Goal: Information Seeking & Learning: Learn about a topic

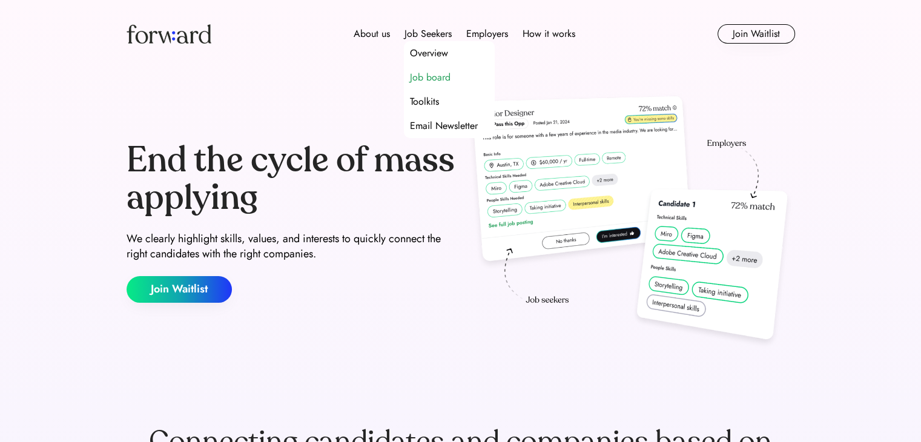
click at [442, 80] on div "Job board" at bounding box center [430, 77] width 41 height 15
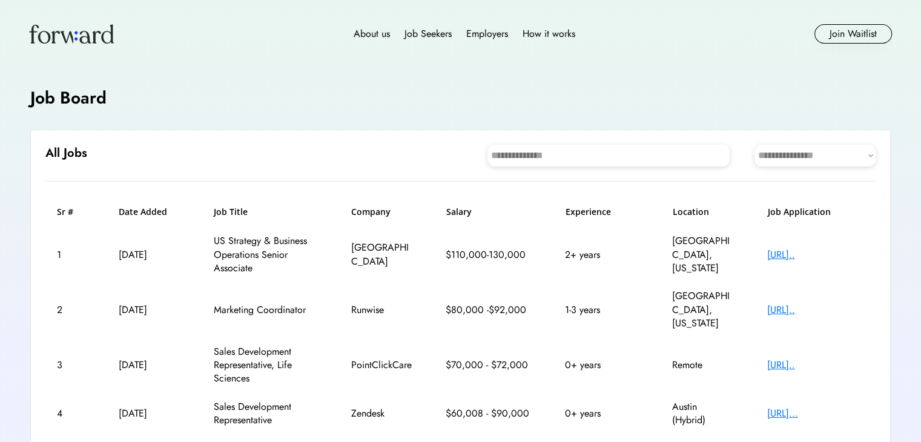
click at [825, 157] on select "**********" at bounding box center [814, 156] width 121 height 22
select select "********"
click at [754, 145] on select "**********" at bounding box center [814, 156] width 121 height 22
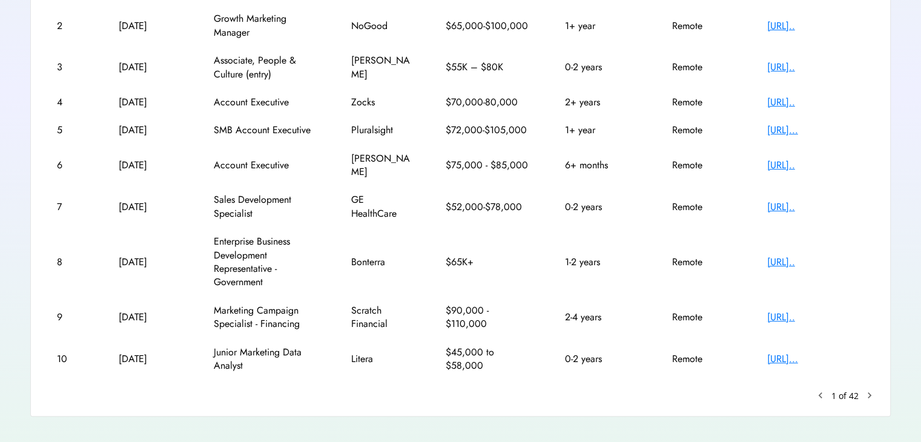
scroll to position [282, 0]
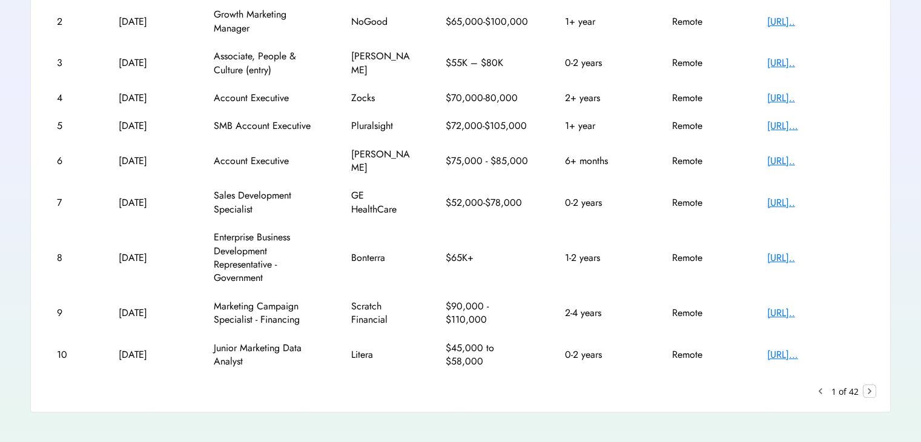
click at [869, 385] on text "chevron_right" at bounding box center [869, 391] width 12 height 12
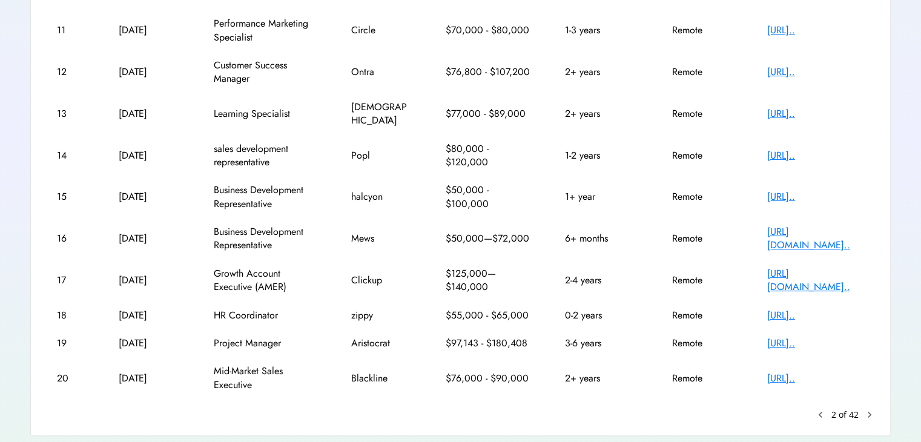
scroll to position [218, 0]
click at [874, 408] on text "chevron_right" at bounding box center [869, 414] width 12 height 12
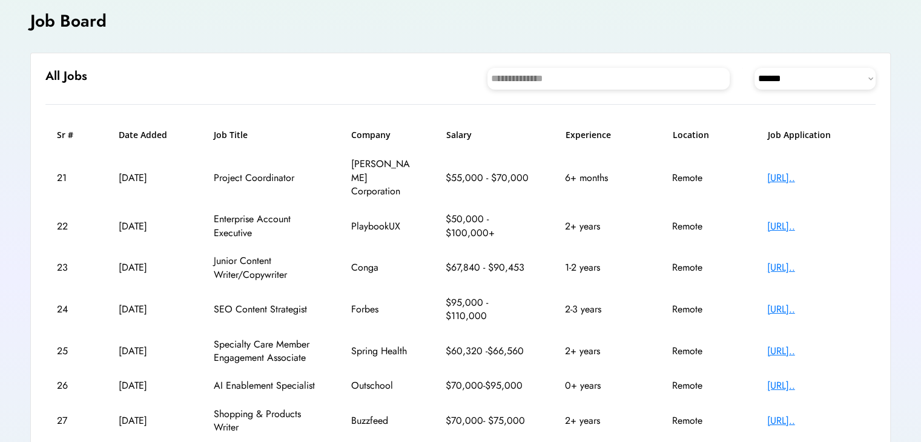
scroll to position [254, 0]
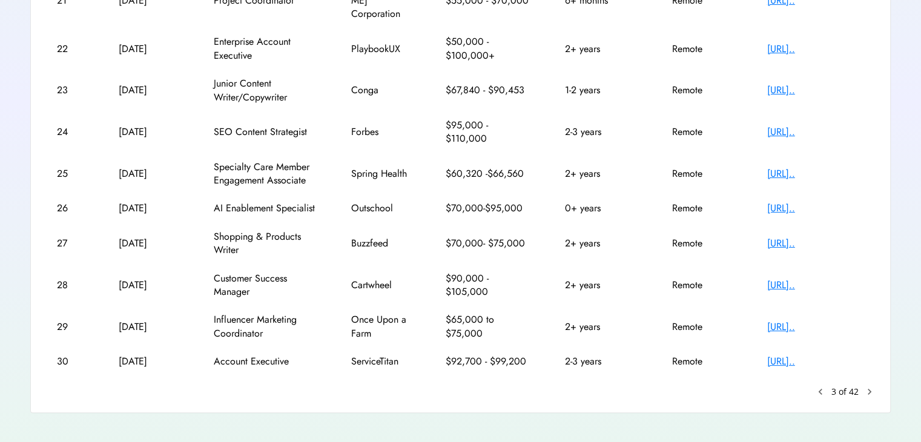
click at [823, 386] on text "keyboard_arrow_left" at bounding box center [820, 392] width 12 height 12
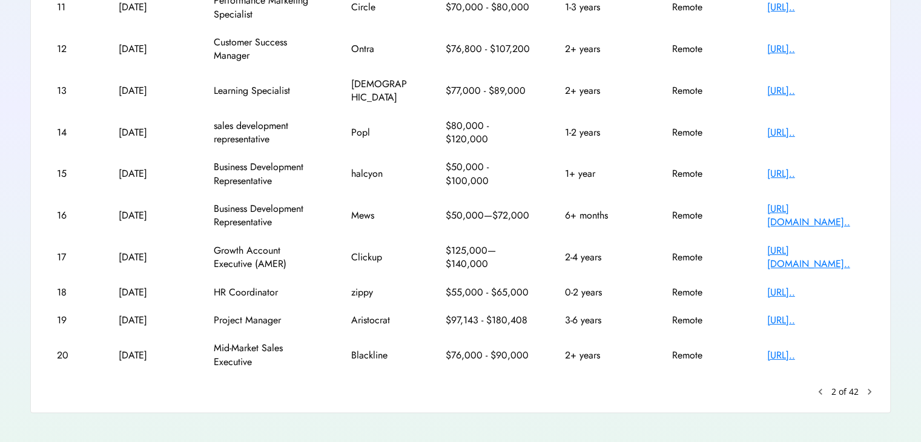
click at [820, 386] on text "keyboard_arrow_left" at bounding box center [820, 392] width 12 height 12
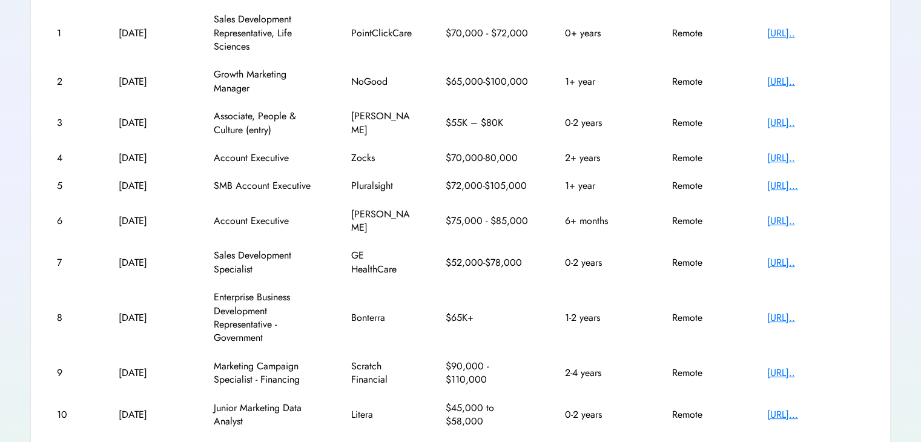
scroll to position [226, 0]
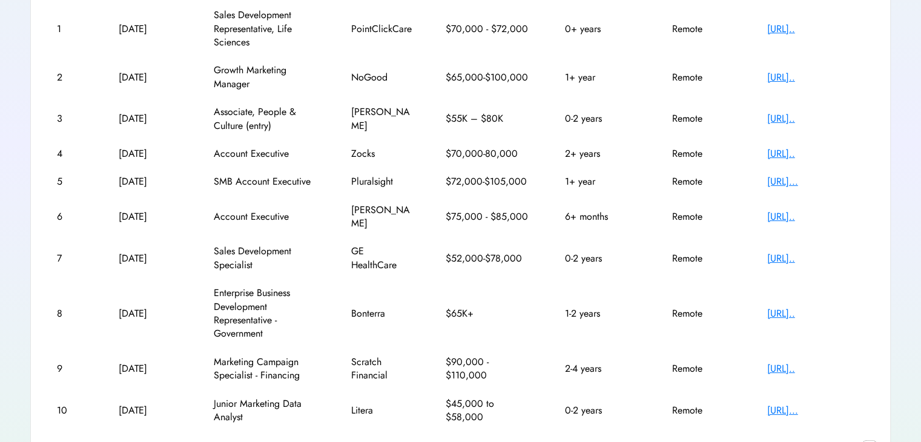
click at [875, 441] on text "chevron_right" at bounding box center [869, 447] width 12 height 12
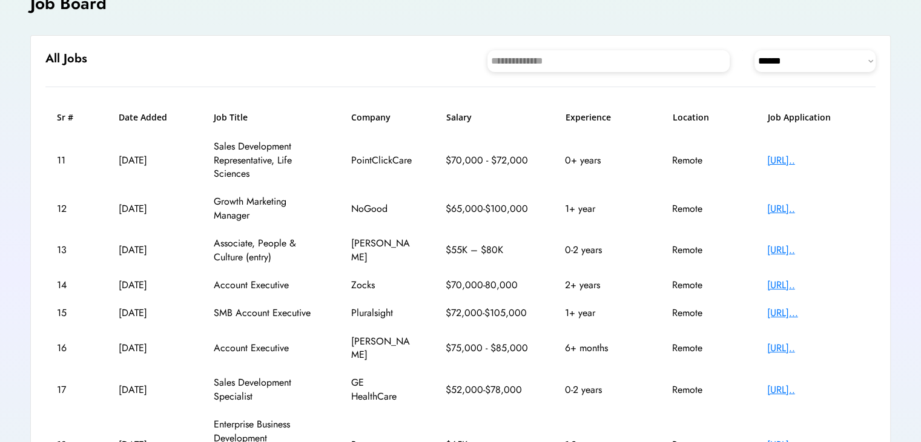
scroll to position [77, 0]
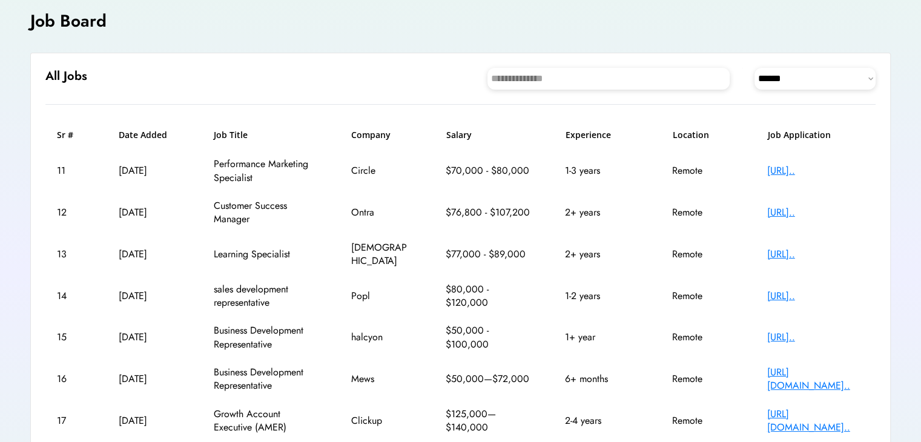
click at [662, 275] on div "14 [DATE] sales development representative Popl $80,000 - $120,000 1-2 years Re…" at bounding box center [460, 296] width 830 height 42
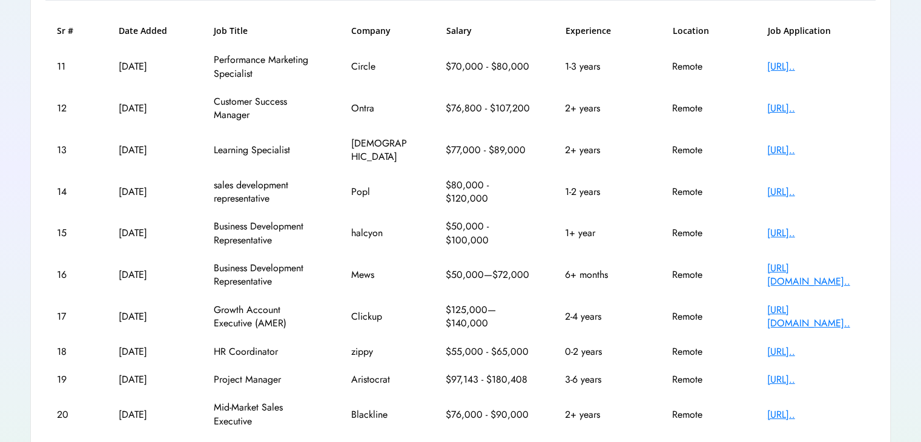
scroll to position [241, 0]
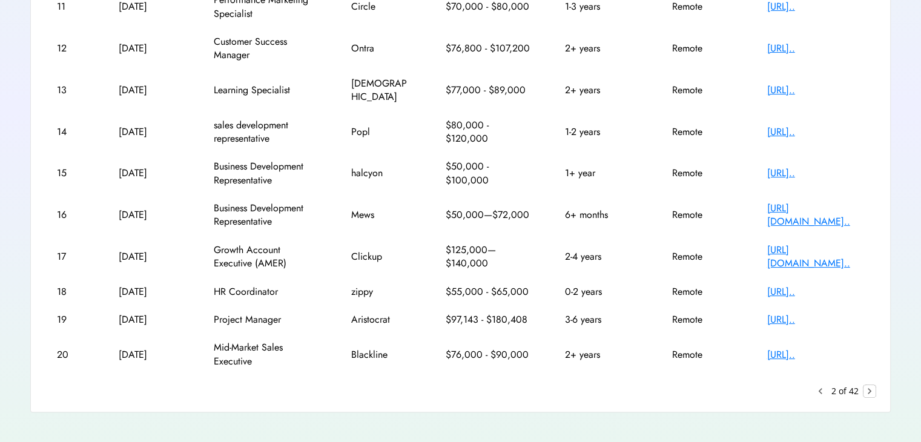
click at [870, 385] on text "chevron_right" at bounding box center [869, 391] width 12 height 12
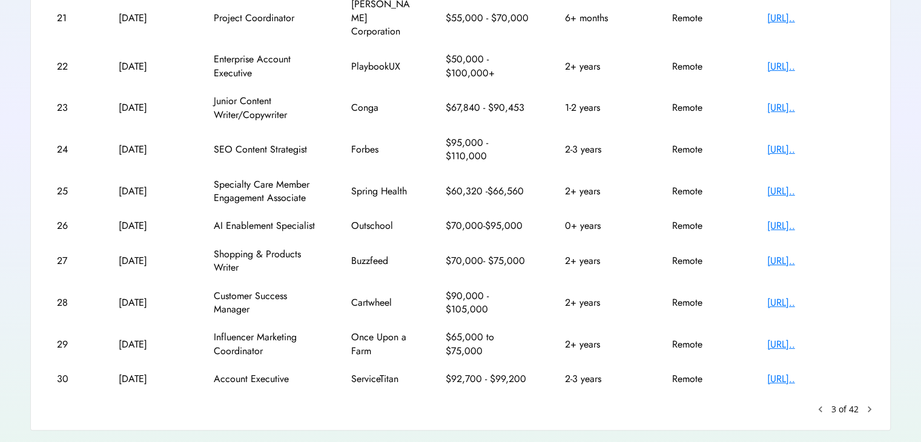
scroll to position [254, 0]
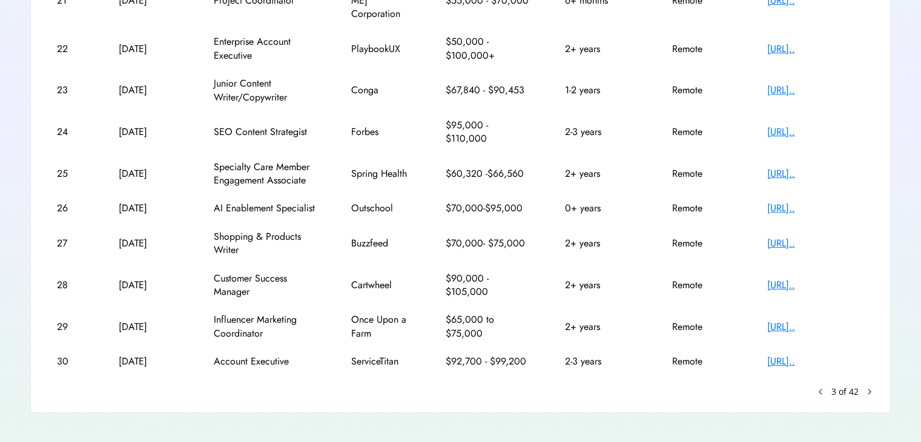
click at [873, 386] on text "chevron_right" at bounding box center [869, 392] width 12 height 12
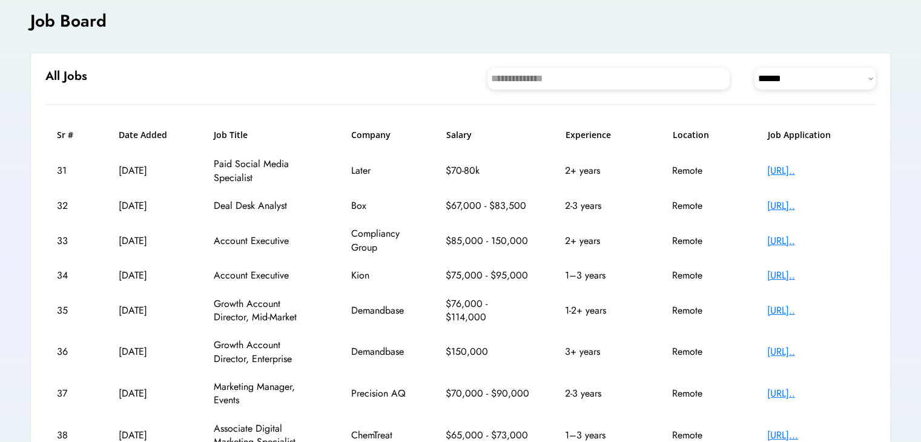
scroll to position [241, 0]
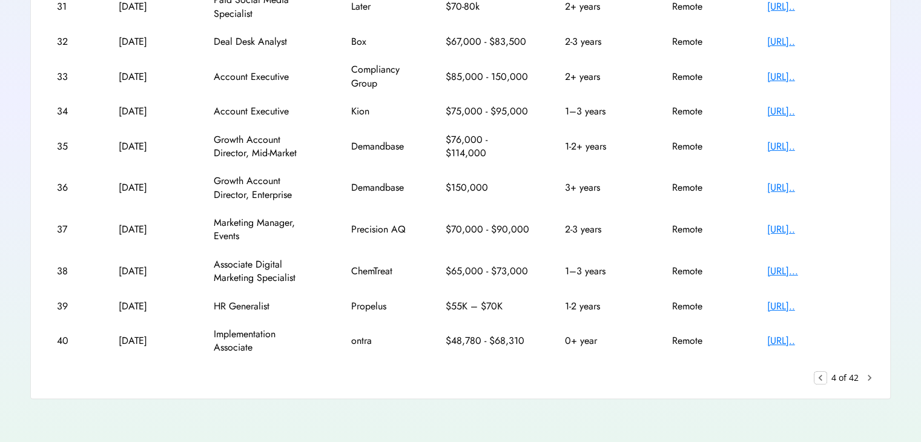
click at [821, 377] on text "keyboard_arrow_left" at bounding box center [820, 378] width 12 height 12
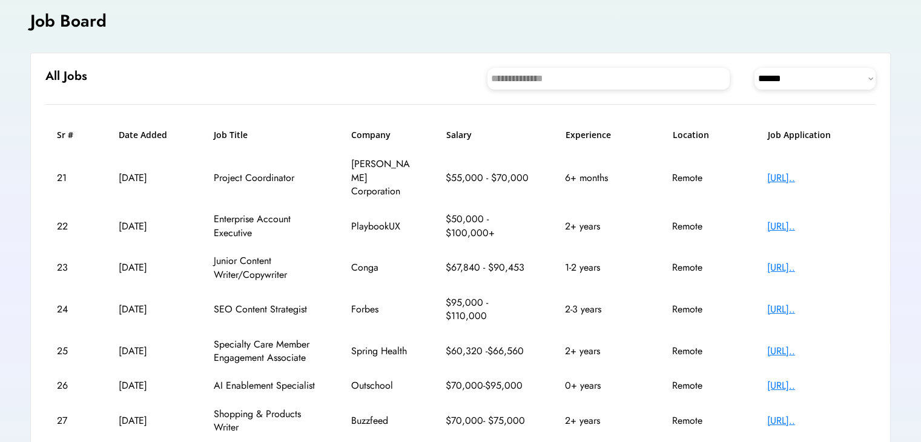
scroll to position [254, 0]
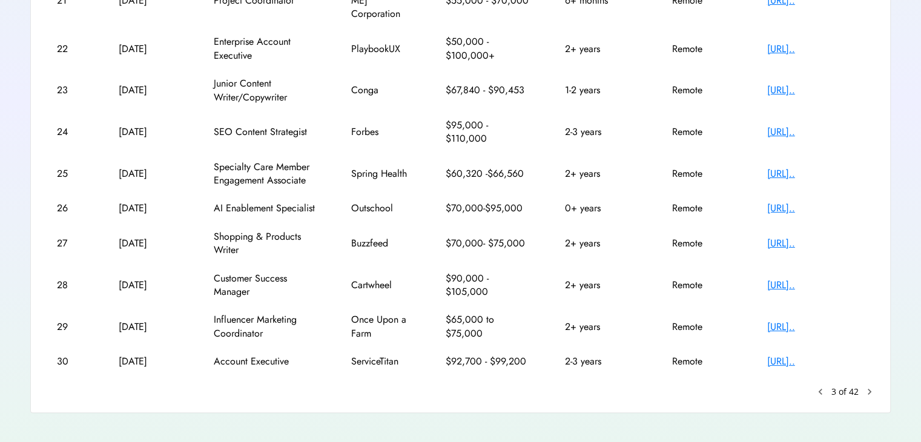
click at [821, 386] on text "keyboard_arrow_left" at bounding box center [820, 392] width 12 height 12
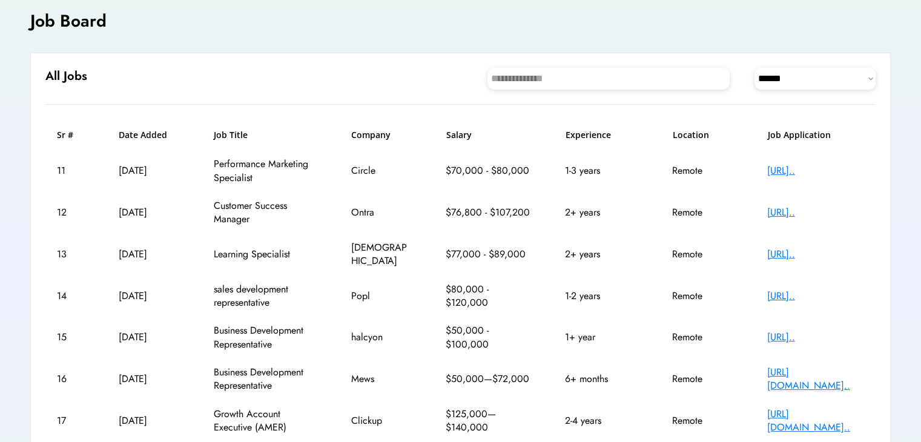
scroll to position [241, 0]
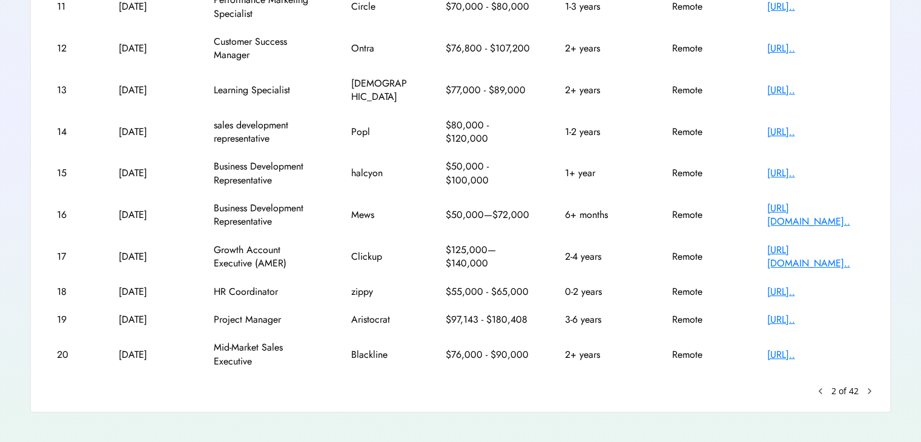
click at [822, 385] on text "keyboard_arrow_left" at bounding box center [820, 391] width 12 height 12
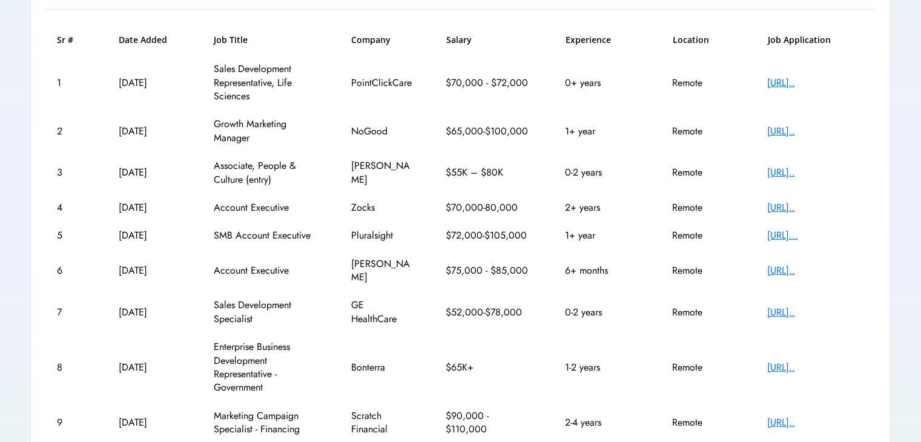
scroll to position [172, 0]
